Goal: Register for event/course

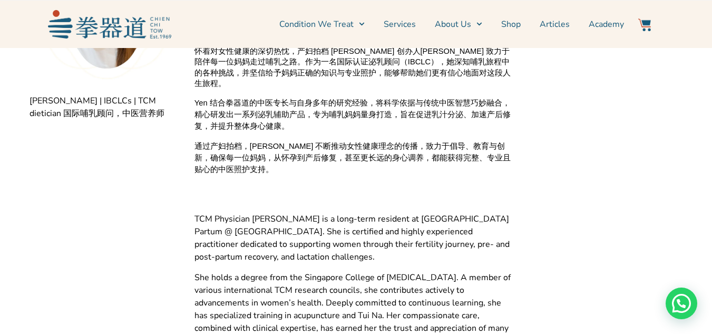
scroll to position [1740, 0]
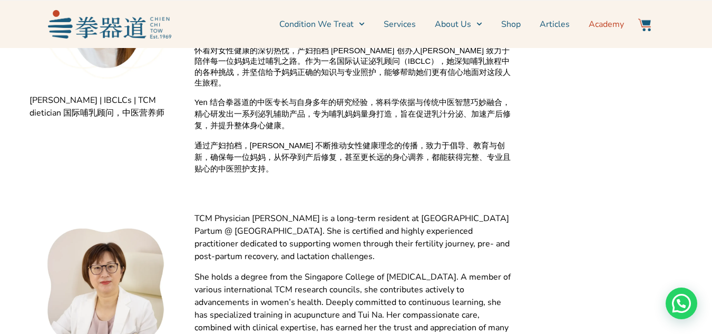
click at [600, 24] on link "Academy" at bounding box center [606, 24] width 35 height 26
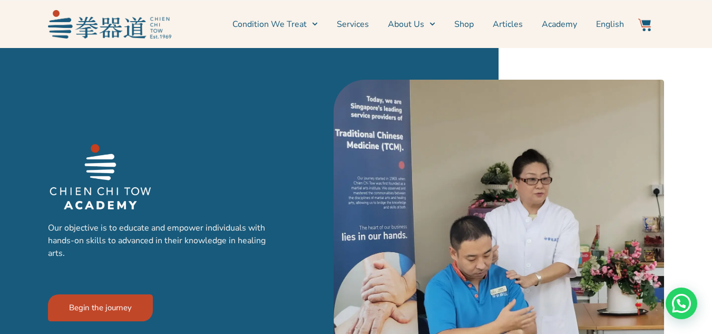
click at [553, 23] on link "Academy" at bounding box center [559, 24] width 35 height 26
click at [558, 22] on link "Academy" at bounding box center [559, 24] width 35 height 26
click at [561, 22] on link "Academy" at bounding box center [559, 24] width 35 height 26
